Goal: Transaction & Acquisition: Purchase product/service

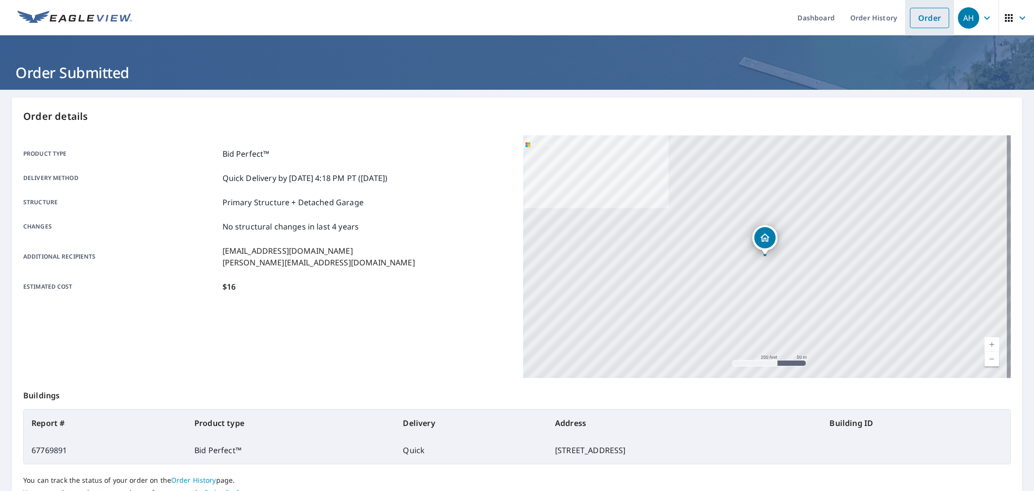
drag, startPoint x: 0, startPoint y: 0, endPoint x: 926, endPoint y: 18, distance: 926.0
click at [926, 18] on link "Order" at bounding box center [929, 18] width 39 height 20
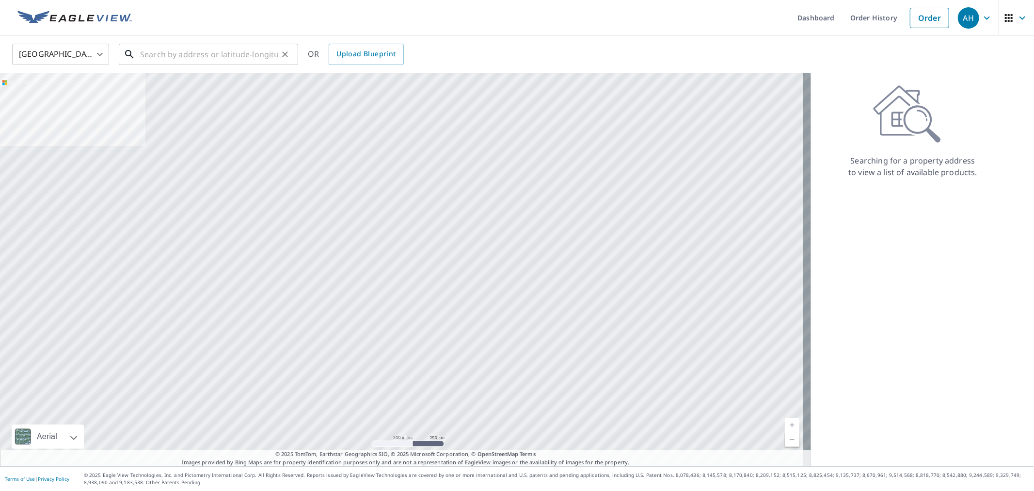
click at [185, 50] on input "text" at bounding box center [209, 54] width 138 height 27
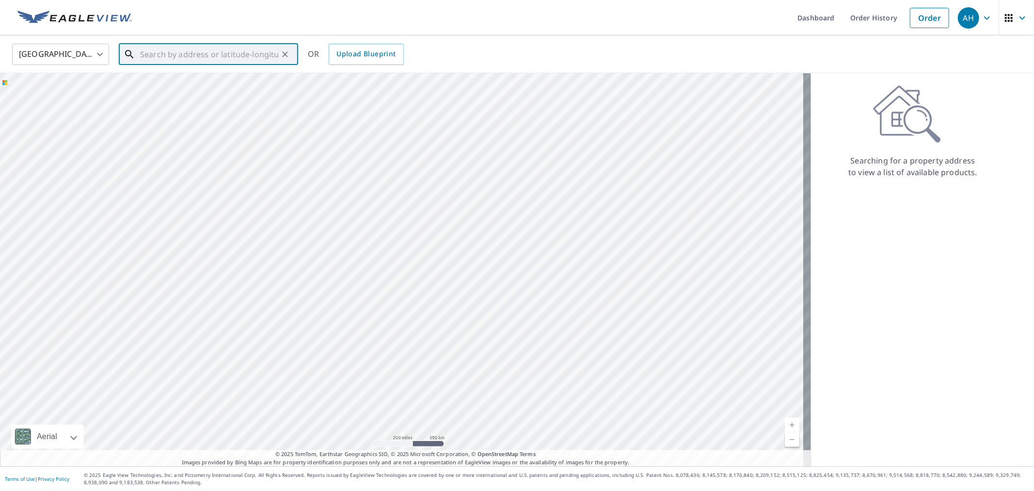
paste input "[STREET_ADDRESS]"
type input "[STREET_ADDRESS]"
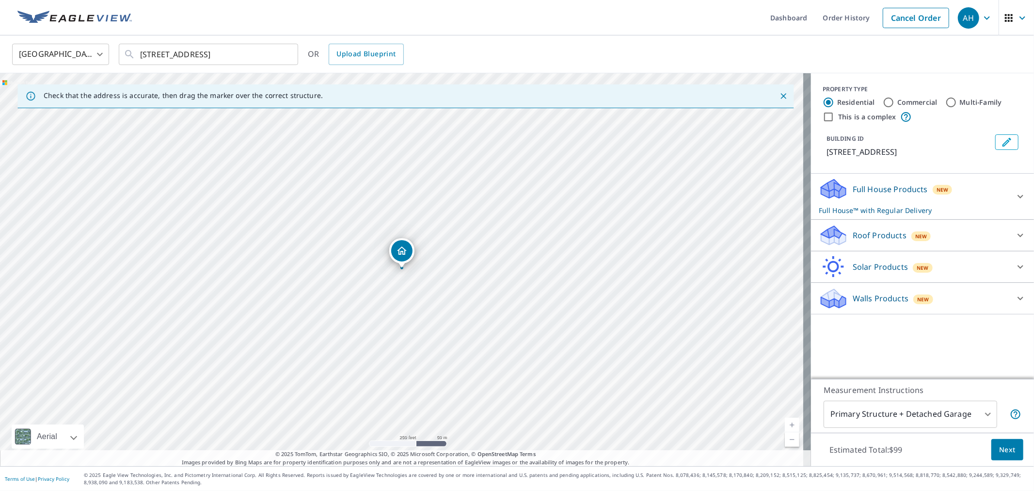
click at [871, 243] on div "Roof Products New" at bounding box center [914, 235] width 190 height 23
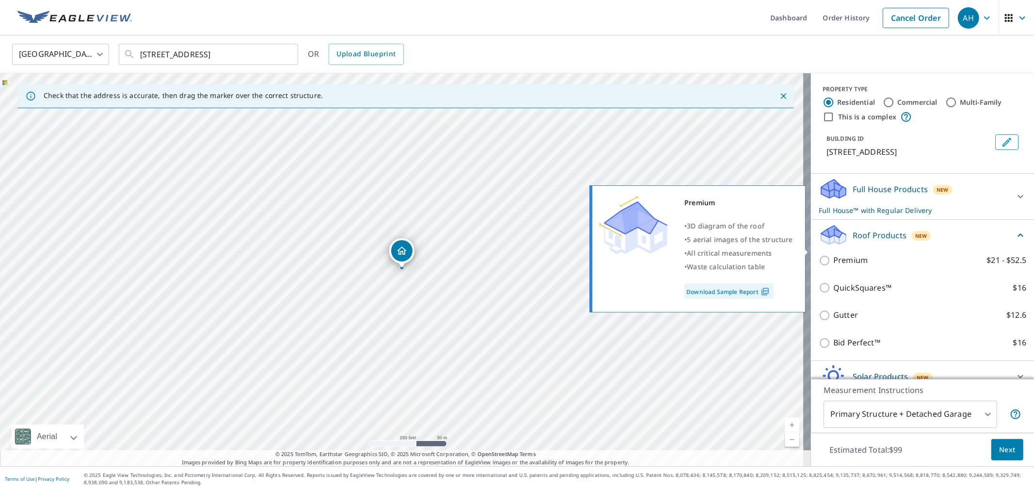
scroll to position [45, 0]
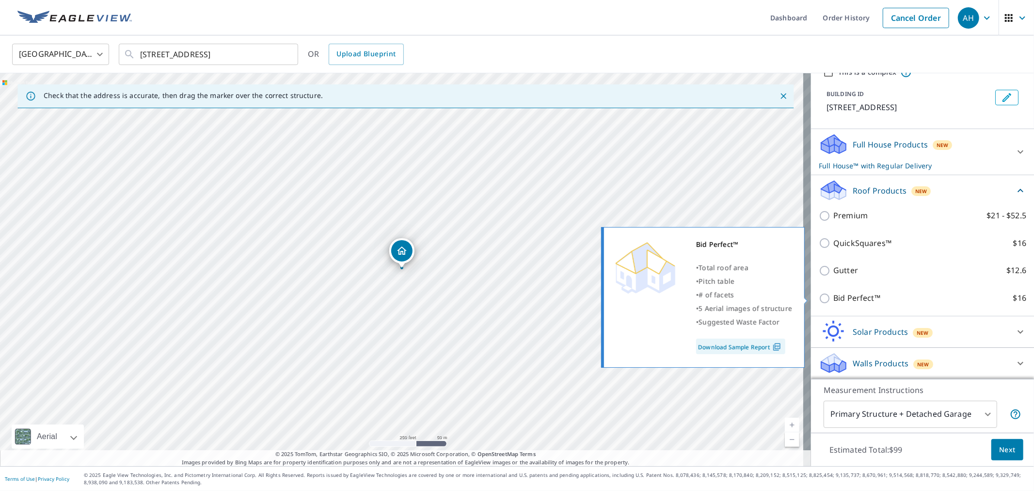
click at [841, 297] on p "Bid Perfect™" at bounding box center [856, 298] width 47 height 12
click at [833, 297] on input "Bid Perfect™ $16" at bounding box center [826, 298] width 15 height 12
checkbox input "true"
checkbox input "false"
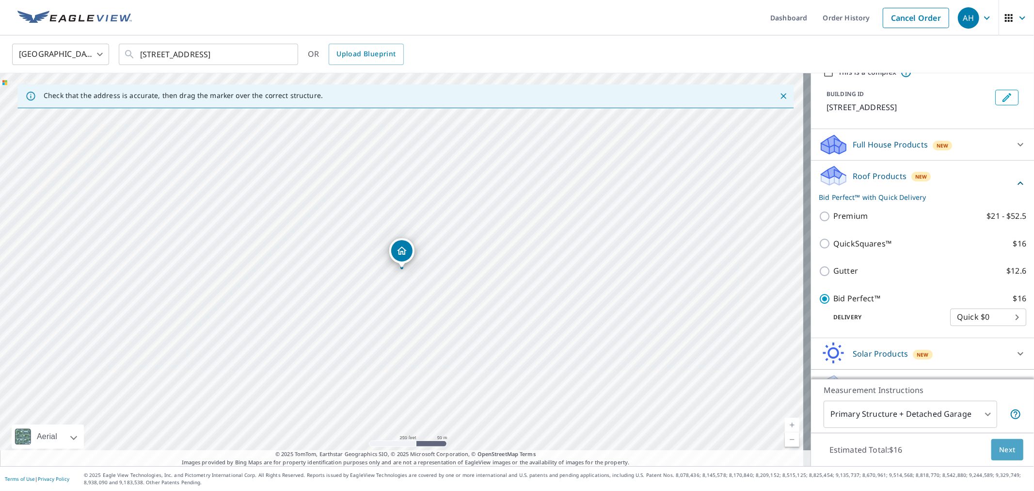
click at [1005, 456] on button "Next" at bounding box center [1007, 450] width 32 height 22
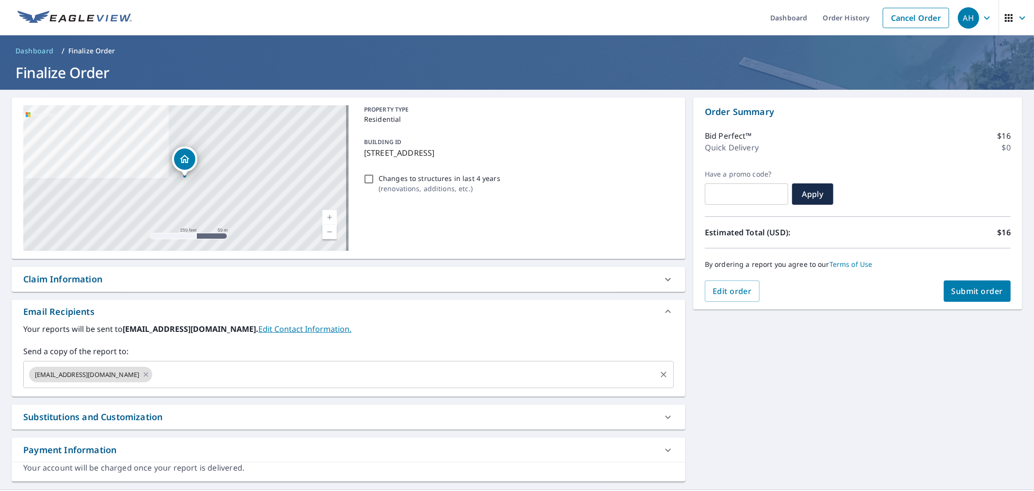
click at [188, 370] on input "text" at bounding box center [404, 374] width 501 height 18
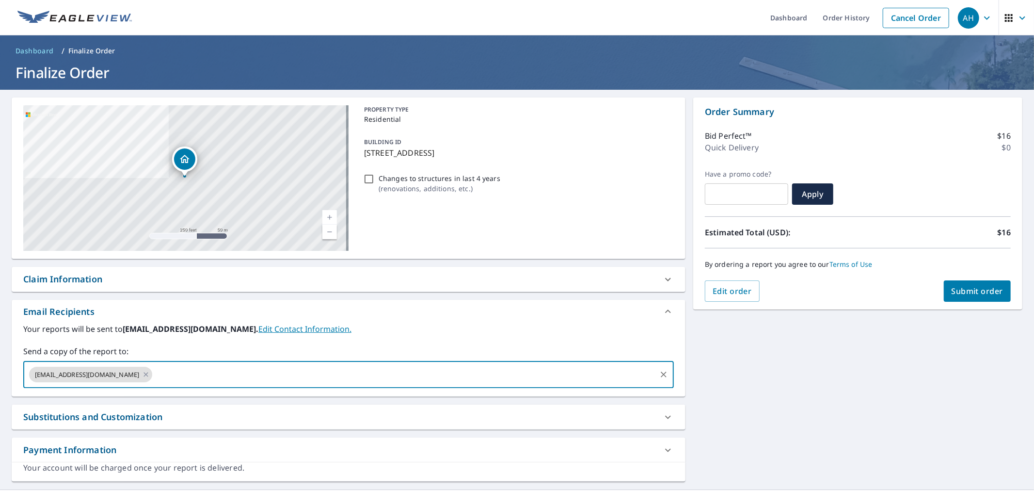
paste input "[PERSON_NAME][EMAIL_ADDRESS][DOMAIN_NAME]"
type input "[PERSON_NAME][EMAIL_ADDRESS][DOMAIN_NAME]"
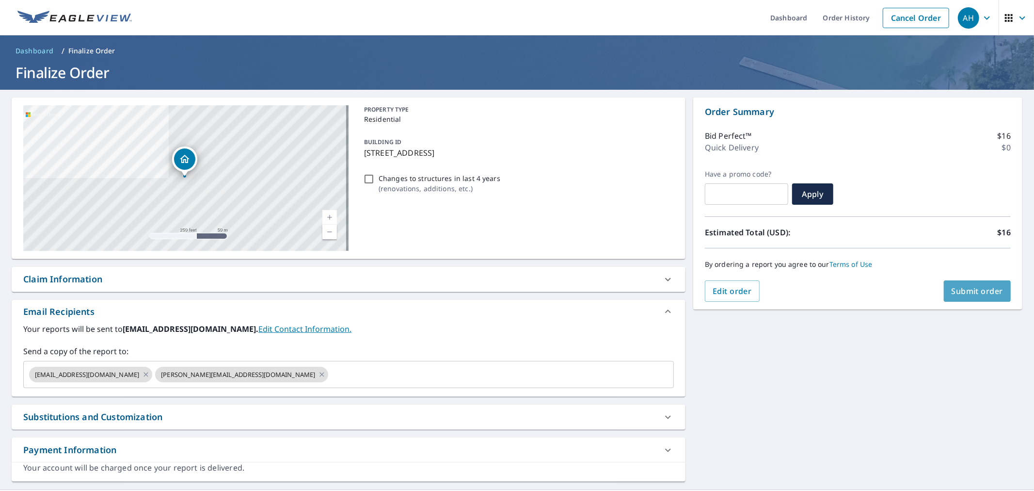
click at [960, 290] on span "Submit order" at bounding box center [977, 290] width 52 height 11
checkbox input "true"
